Goal: Information Seeking & Learning: Learn about a topic

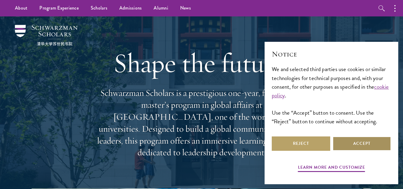
click at [359, 145] on button "Accept" at bounding box center [362, 143] width 59 height 14
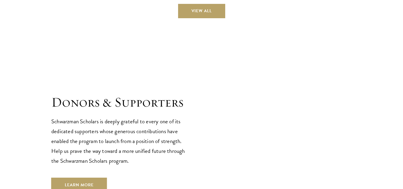
scroll to position [1778, 0]
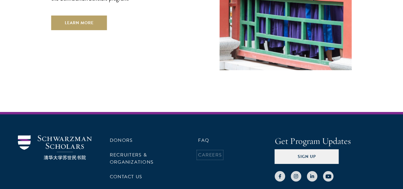
click at [208, 151] on link "Careers" at bounding box center [210, 154] width 24 height 7
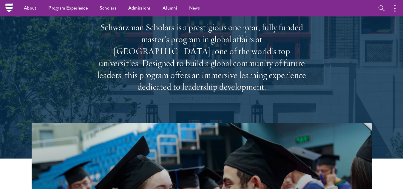
scroll to position [0, 0]
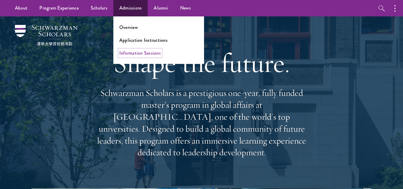
click at [138, 52] on link "Information Sessions" at bounding box center [140, 53] width 42 height 7
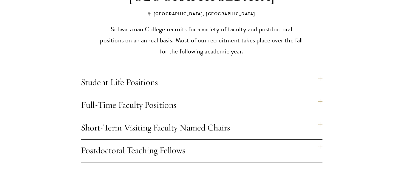
scroll to position [492, 0]
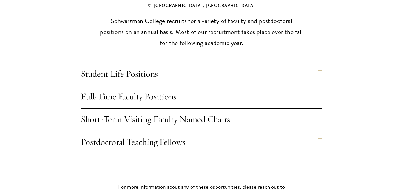
click at [320, 63] on h4 "Student Life Positions" at bounding box center [202, 74] width 242 height 22
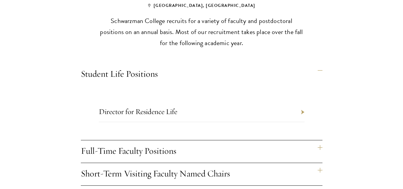
click at [303, 102] on li "Director for Residence Life" at bounding box center [202, 112] width 206 height 20
click at [159, 107] on link "Director for Residence Life" at bounding box center [138, 111] width 79 height 9
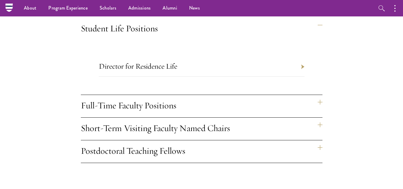
scroll to position [537, 0]
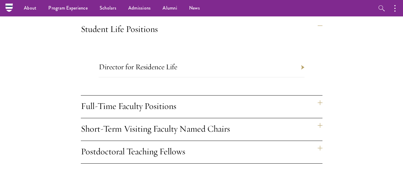
click at [321, 96] on h4 "Full-Time Faculty Positions" at bounding box center [202, 107] width 242 height 22
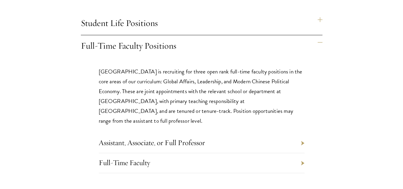
scroll to position [543, 0]
click at [302, 133] on li "Assistant, Associate, or Full Professor" at bounding box center [202, 143] width 206 height 20
click at [301, 133] on li "Assistant, Associate, or Full Professor" at bounding box center [202, 143] width 206 height 20
click at [305, 133] on li "Assistant, Associate, or Full Professor" at bounding box center [202, 143] width 206 height 20
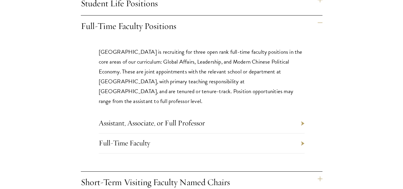
scroll to position [563, 0]
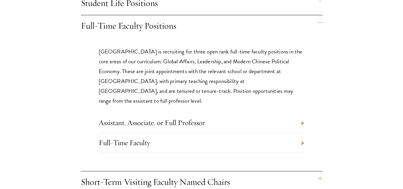
click at [304, 133] on li "Full-Time Faculty" at bounding box center [202, 143] width 206 height 20
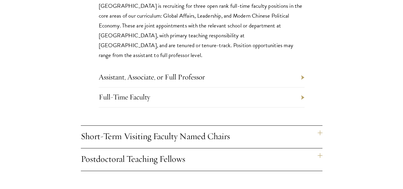
scroll to position [625, 0]
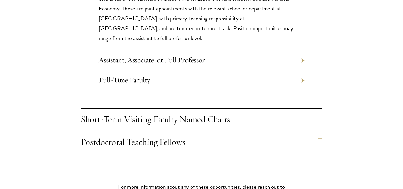
click at [320, 109] on h4 "Short-Term Visiting Faculty Named Chairs" at bounding box center [202, 120] width 242 height 22
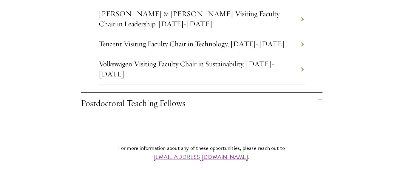
scroll to position [784, 0]
click at [303, 54] on li "Volkswagen Visiting Faculty Chair in Sustainability, [DATE]-[DATE]" at bounding box center [202, 69] width 206 height 30
click at [301, 54] on li "Volkswagen Visiting Faculty Chair in Sustainability, [DATE]-[DATE]" at bounding box center [202, 69] width 206 height 30
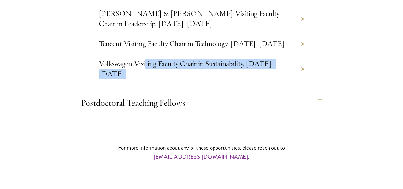
click at [301, 54] on li "Volkswagen Visiting Faculty Chair in Sustainability, [DATE]-[DATE]" at bounding box center [202, 69] width 206 height 30
click at [191, 59] on link "Volkswagen Visiting Faculty Chair in Sustainability, [DATE]-[DATE]" at bounding box center [187, 68] width 176 height 19
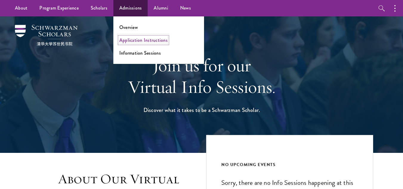
click at [130, 40] on link "Application Instructions" at bounding box center [143, 40] width 48 height 7
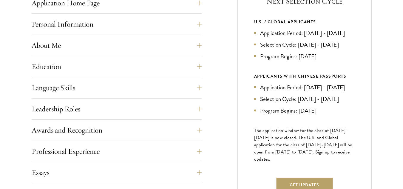
scroll to position [264, 0]
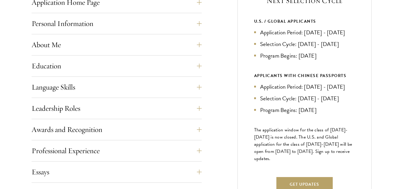
click at [239, 99] on div "Next Selection Cycle U.S. / GLOBAL APPLICANTS Application Period: Apr 2026 - Se…" at bounding box center [305, 96] width 134 height 238
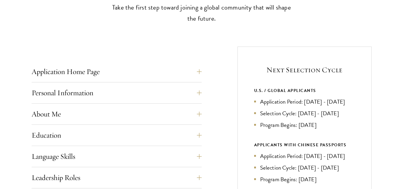
scroll to position [196, 0]
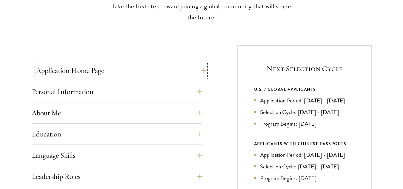
click at [200, 69] on button "Application Home Page" at bounding box center [121, 70] width 170 height 14
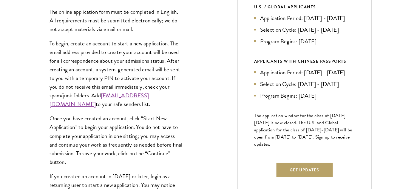
scroll to position [279, 0]
click at [126, 103] on link "admissions@schwarzmanscholars.org" at bounding box center [99, 99] width 99 height 17
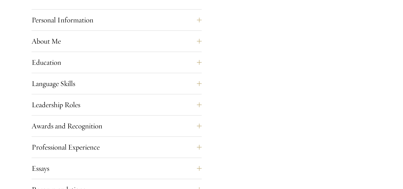
scroll to position [535, 0]
click at [206, 63] on button "Education" at bounding box center [121, 62] width 170 height 14
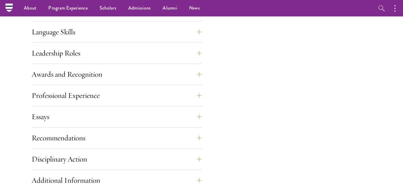
scroll to position [1005, 0]
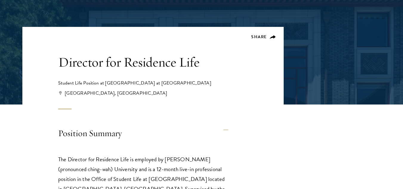
scroll to position [85, 0]
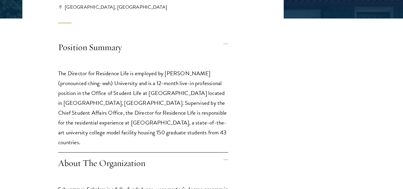
scroll to position [167, 0]
